Goal: Transaction & Acquisition: Purchase product/service

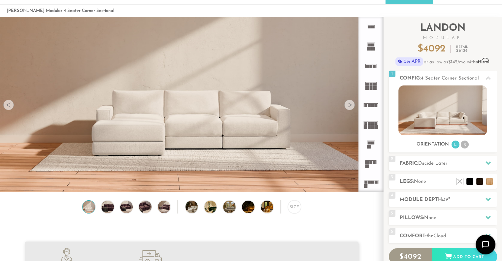
scroll to position [7348, 497]
click at [353, 102] on div at bounding box center [350, 105] width 11 height 11
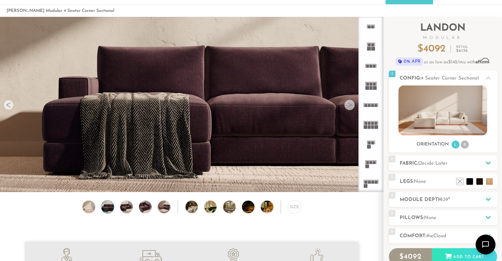
click at [353, 102] on div at bounding box center [350, 105] width 11 height 11
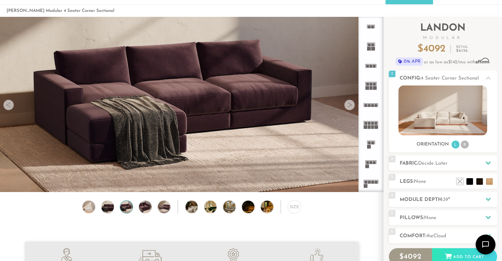
click at [353, 102] on div at bounding box center [350, 105] width 11 height 11
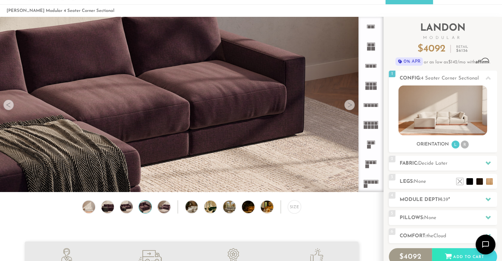
click at [353, 102] on div at bounding box center [350, 105] width 11 height 11
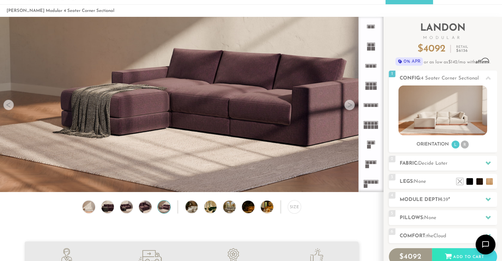
click at [353, 102] on div at bounding box center [350, 105] width 11 height 11
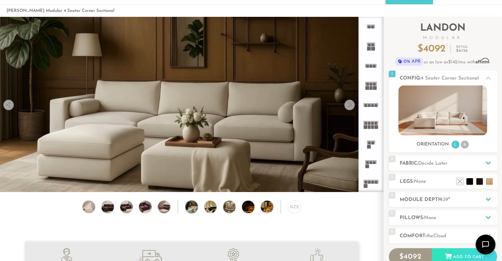
click at [353, 102] on div at bounding box center [350, 105] width 11 height 11
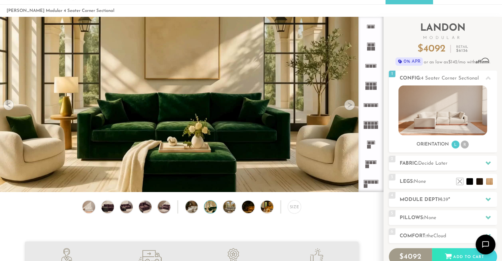
click at [353, 102] on div at bounding box center [350, 105] width 11 height 11
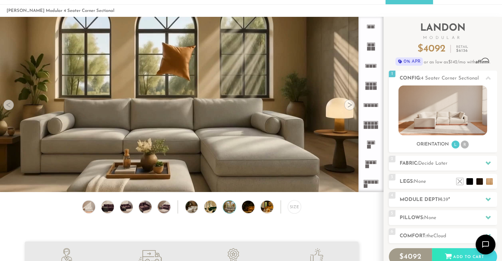
click at [353, 102] on div at bounding box center [350, 105] width 11 height 11
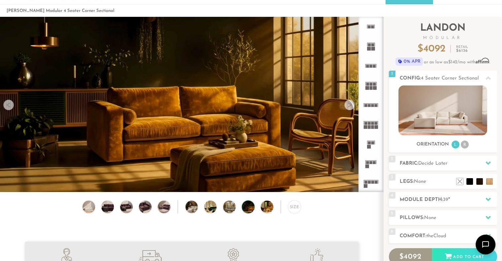
click at [353, 102] on div at bounding box center [350, 105] width 11 height 11
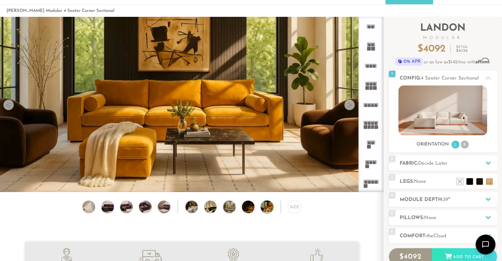
click at [353, 102] on div at bounding box center [350, 105] width 11 height 11
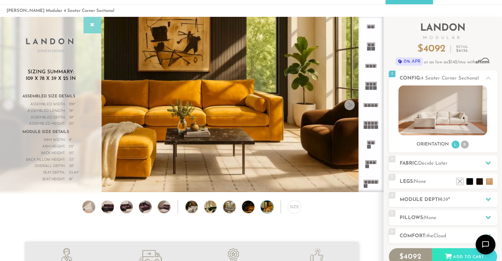
click at [94, 24] on icon at bounding box center [92, 24] width 7 height 5
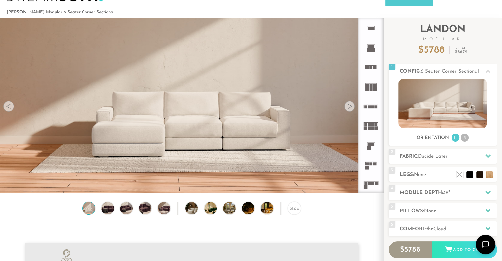
scroll to position [5, 5]
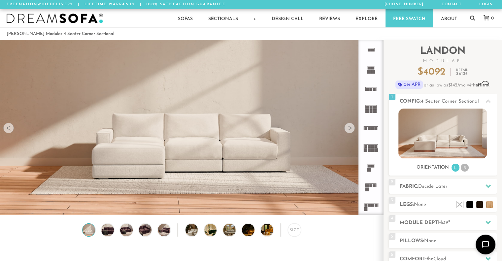
scroll to position [7348, 497]
click at [372, 185] on rect at bounding box center [371, 185] width 3 height 3
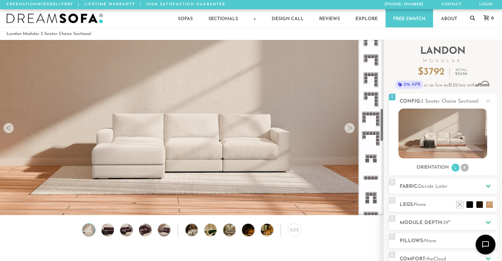
scroll to position [362, 0]
click at [372, 178] on rect at bounding box center [373, 178] width 3 height 3
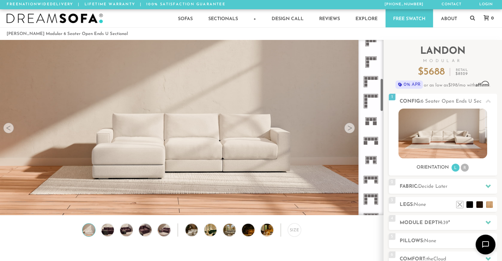
scroll to position [203, 0]
click at [372, 178] on rect at bounding box center [373, 178] width 3 height 3
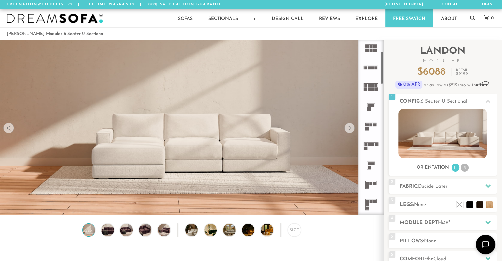
scroll to position [60, 0]
click at [369, 125] on icon at bounding box center [370, 126] width 19 height 19
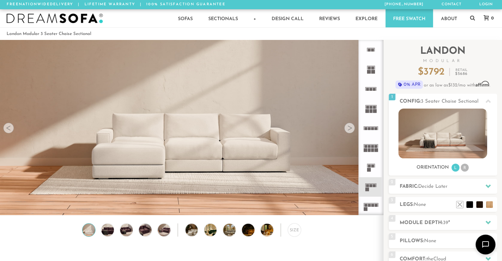
click at [368, 89] on rect at bounding box center [367, 89] width 3 height 3
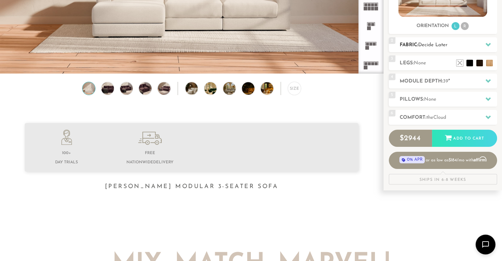
scroll to position [142, 0]
click at [445, 82] on span "39" at bounding box center [445, 81] width 5 height 5
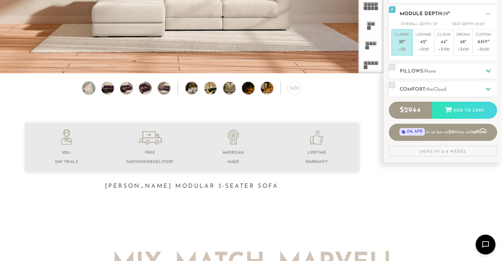
click at [400, 51] on p "+$0" at bounding box center [402, 50] width 15 height 6
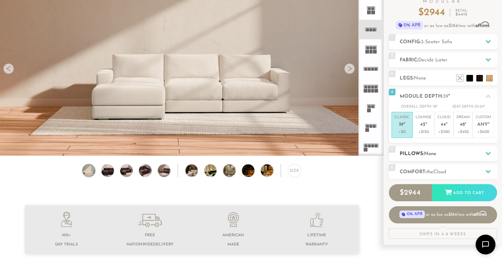
scroll to position [45, 0]
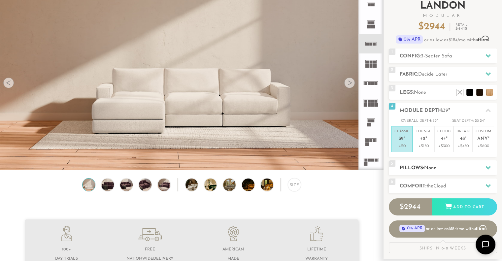
click at [422, 170] on h2 "Pillows: None" at bounding box center [448, 169] width 97 height 8
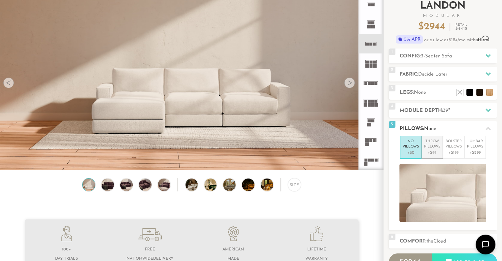
click at [429, 148] on p "Throw Pillows" at bounding box center [432, 144] width 16 height 11
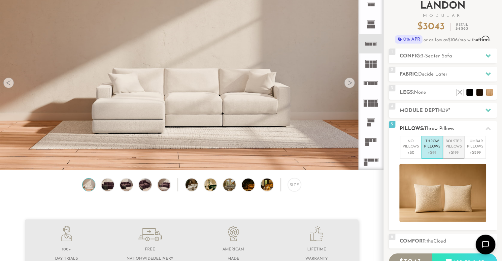
click at [455, 140] on p "Bolster Pillows" at bounding box center [454, 144] width 16 height 11
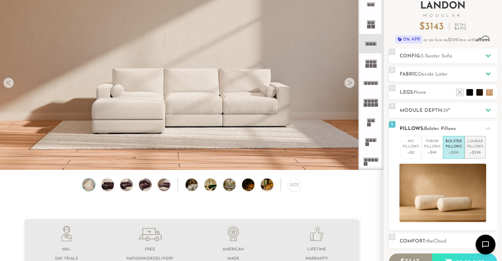
click at [473, 142] on p "Lumbar Pillows" at bounding box center [475, 144] width 16 height 11
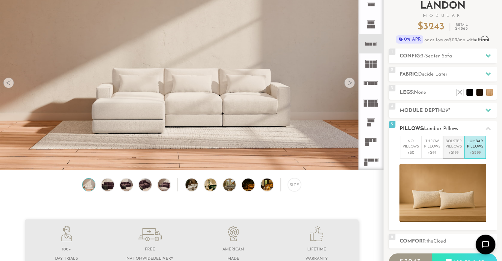
click at [456, 142] on p "Bolster Pillows" at bounding box center [454, 144] width 16 height 11
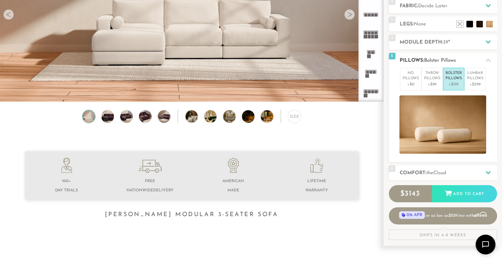
scroll to position [0, 0]
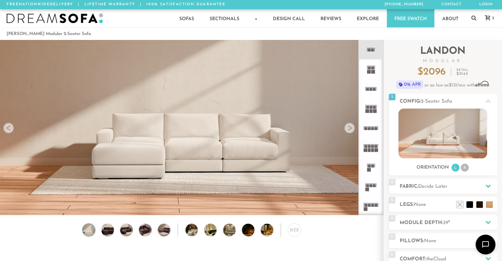
scroll to position [7348, 497]
click at [374, 91] on icon at bounding box center [370, 88] width 19 height 19
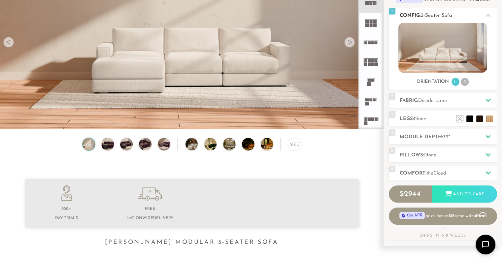
scroll to position [87, 0]
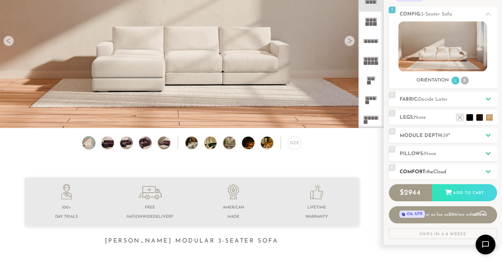
click at [456, 170] on h2 "Comfort: the Cloud" at bounding box center [448, 172] width 97 height 8
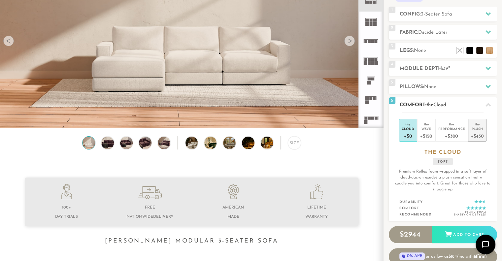
click at [476, 128] on div "Plush" at bounding box center [477, 129] width 13 height 5
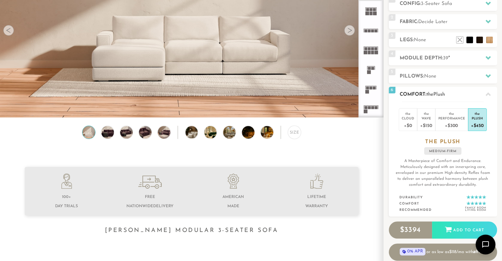
scroll to position [0, 0]
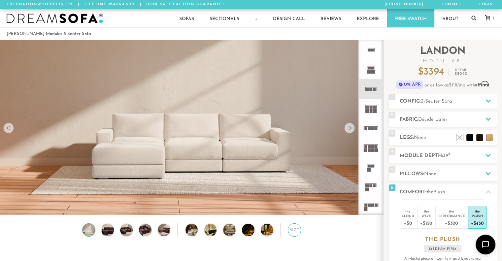
click at [295, 232] on div "Size" at bounding box center [294, 230] width 13 height 13
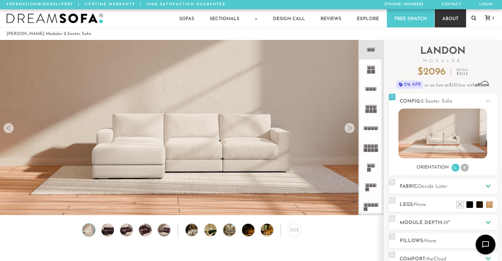
scroll to position [7348, 497]
click at [368, 48] on icon at bounding box center [370, 49] width 19 height 19
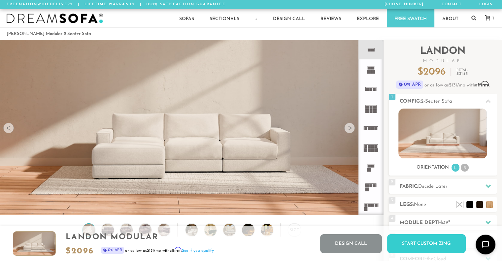
scroll to position [0, 0]
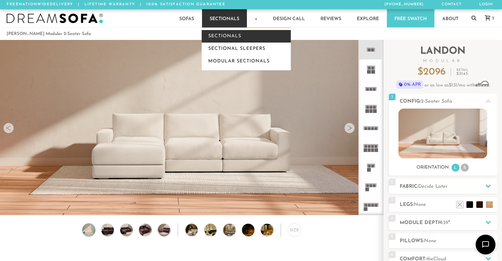
click at [222, 33] on link "Sectionals" at bounding box center [246, 36] width 89 height 13
